Goal: Navigation & Orientation: Go to known website

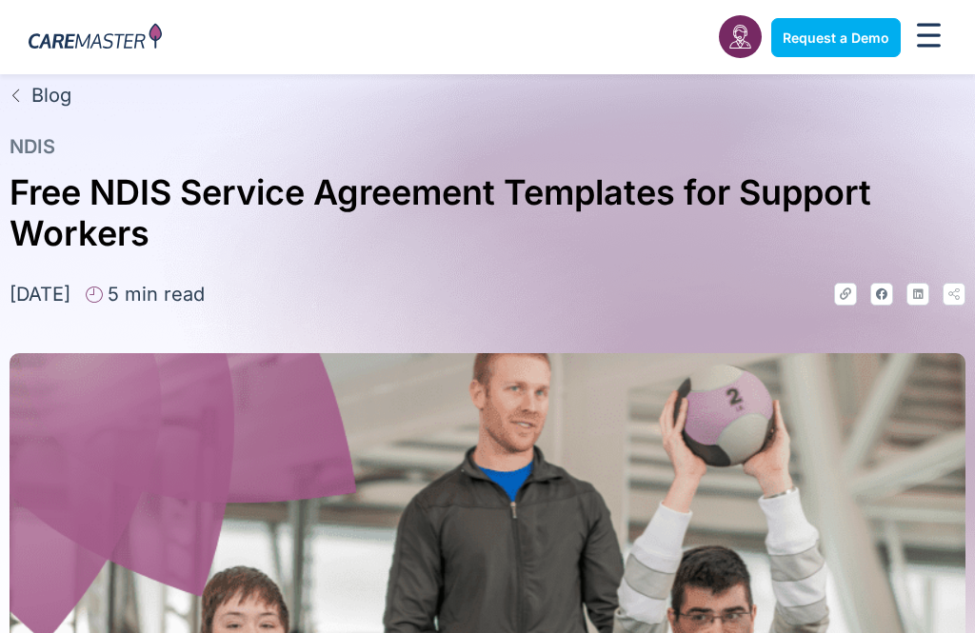
click at [110, 37] on img at bounding box center [95, 38] width 133 height 30
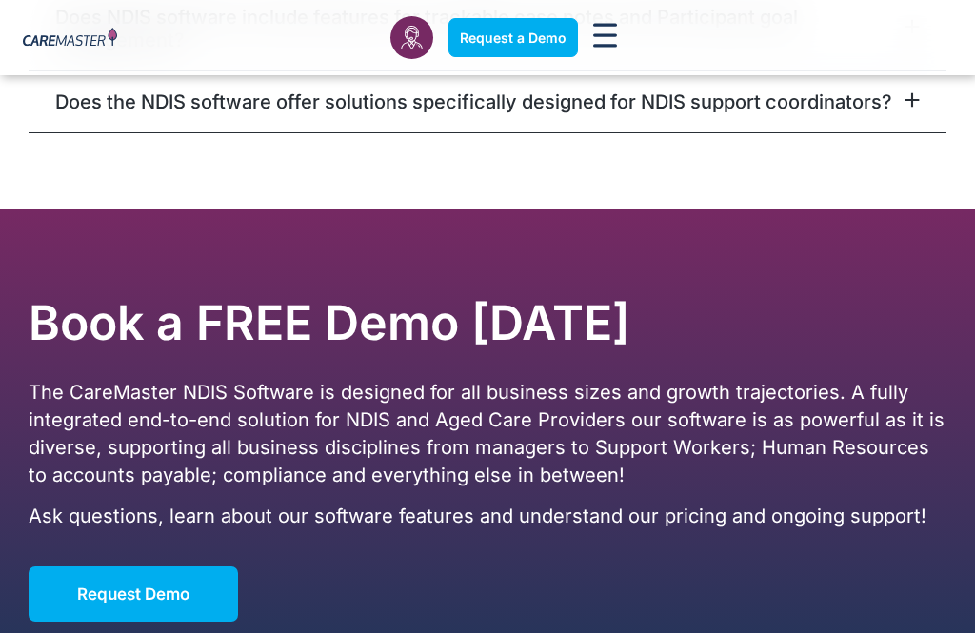
scroll to position [12417, 0]
